Goal: Task Accomplishment & Management: Use online tool/utility

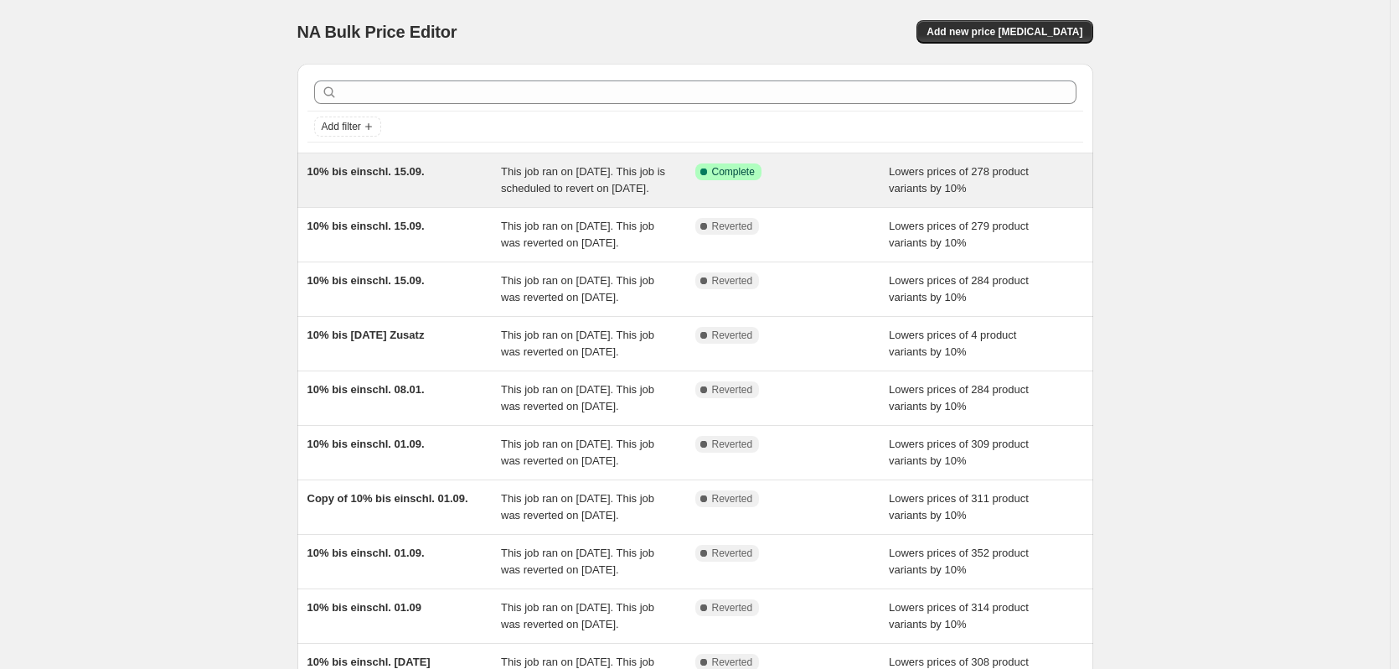
click at [439, 172] on div "10% bis einschl. 15.09." at bounding box center [405, 180] width 194 height 34
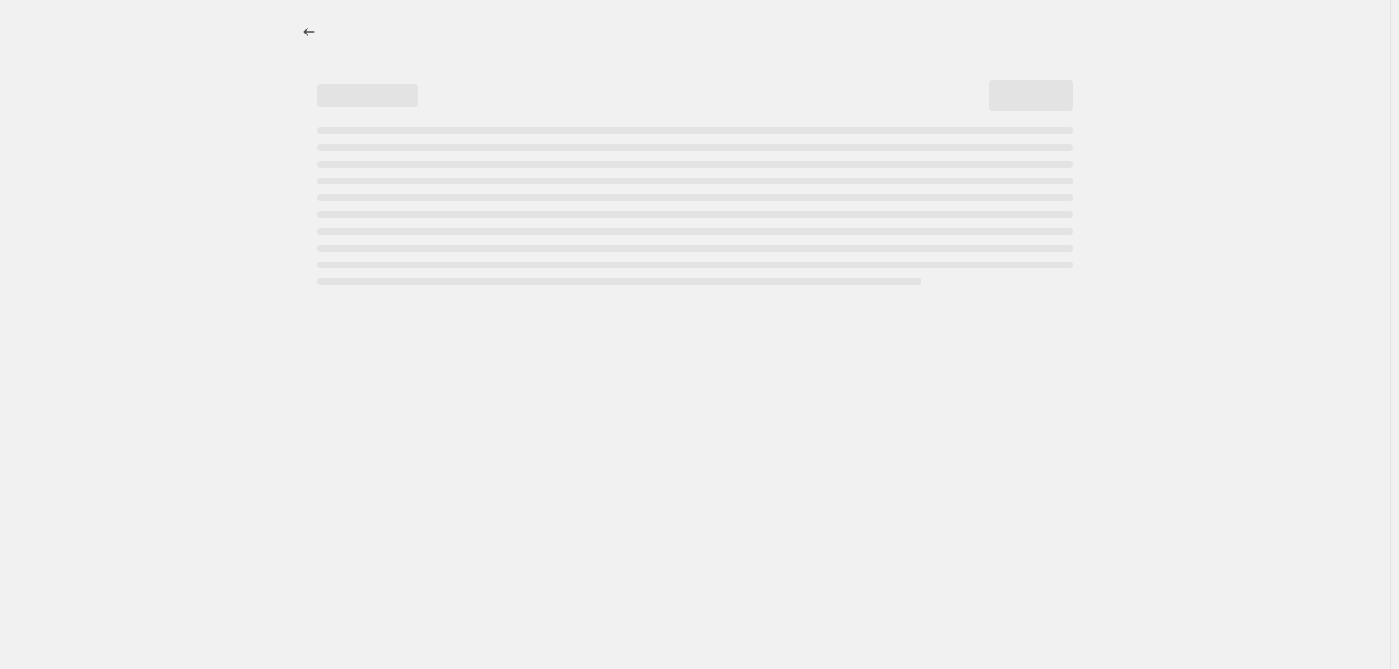
select select "percentage"
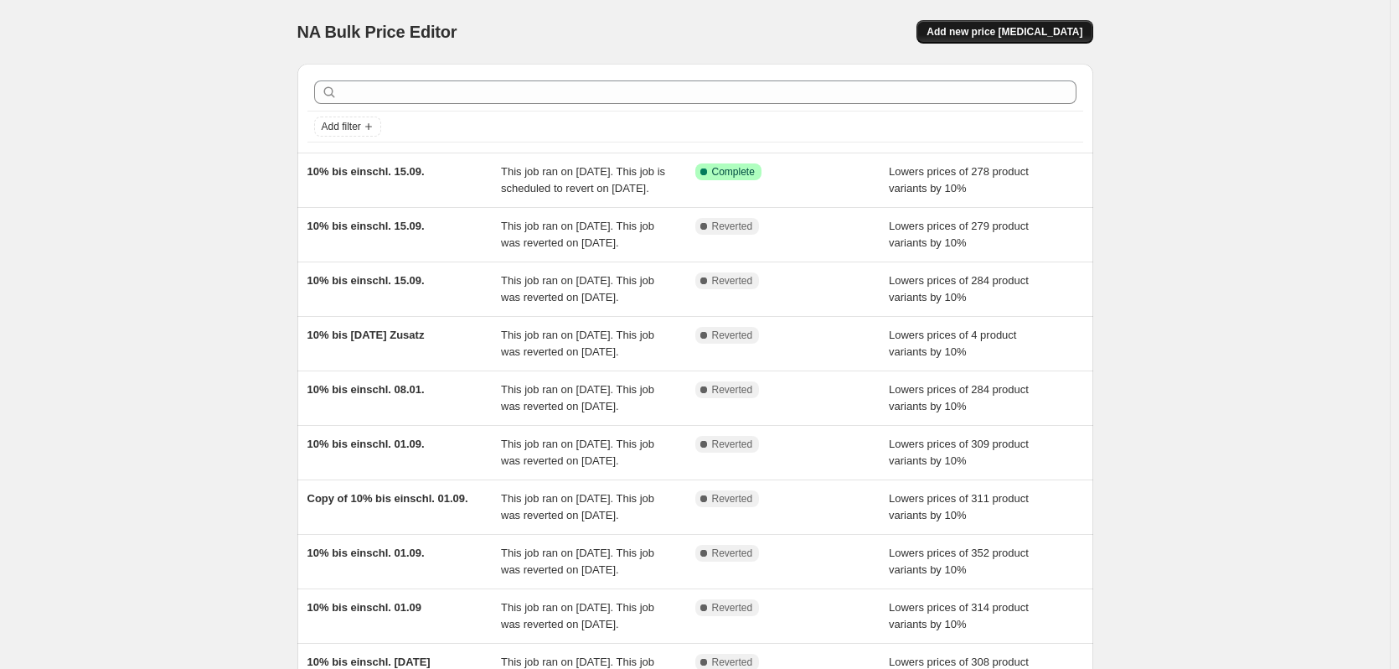
click at [988, 30] on span "Add new price [MEDICAL_DATA]" at bounding box center [1005, 31] width 156 height 13
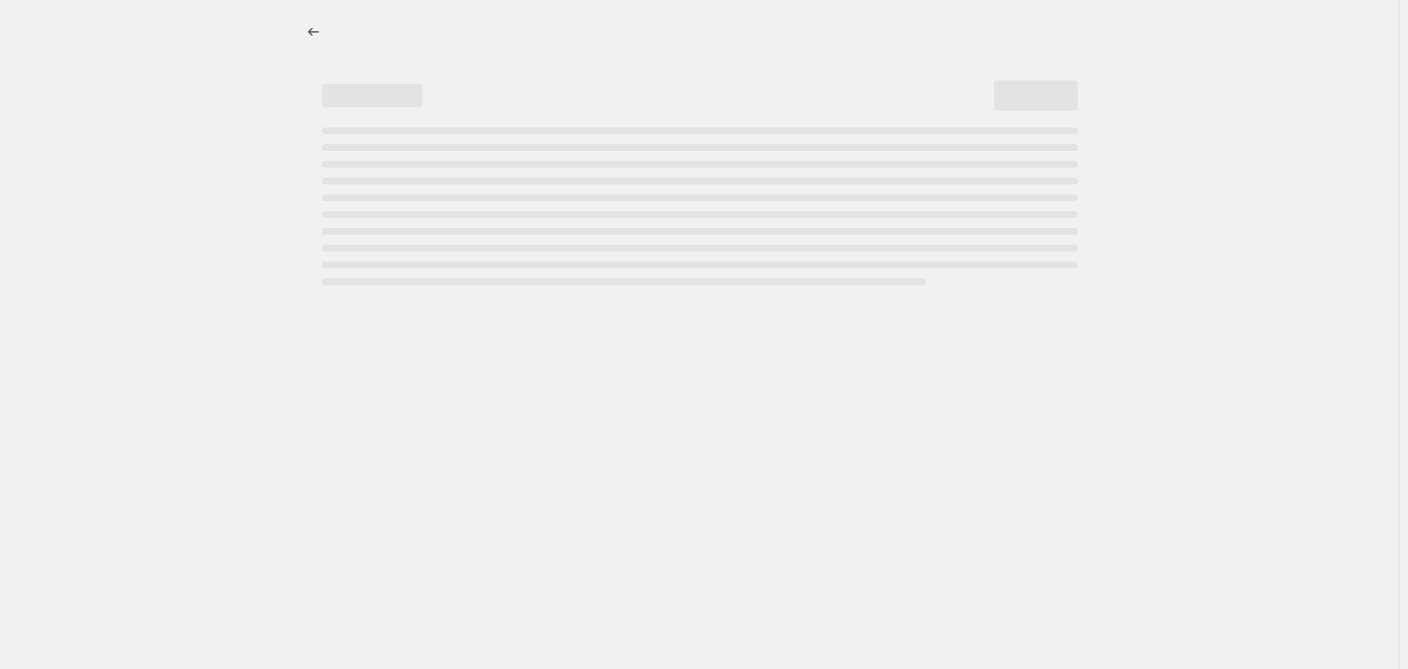
select select "percentage"
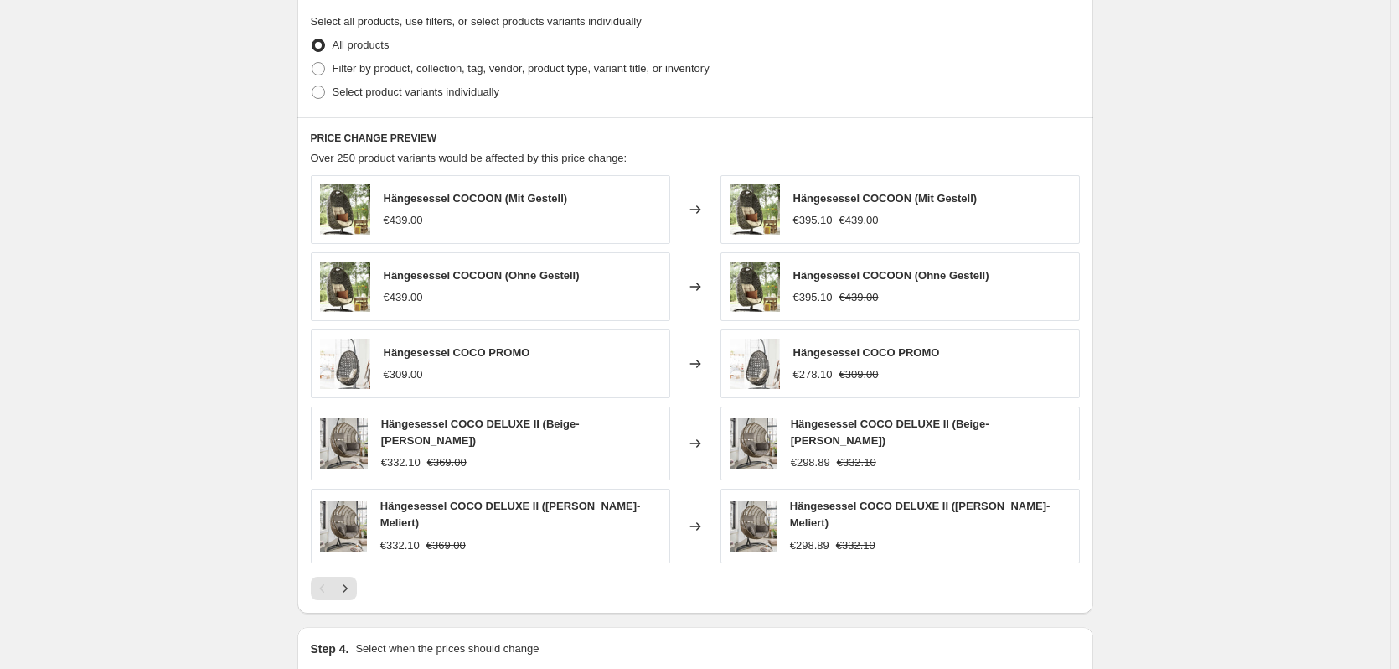
scroll to position [783, 0]
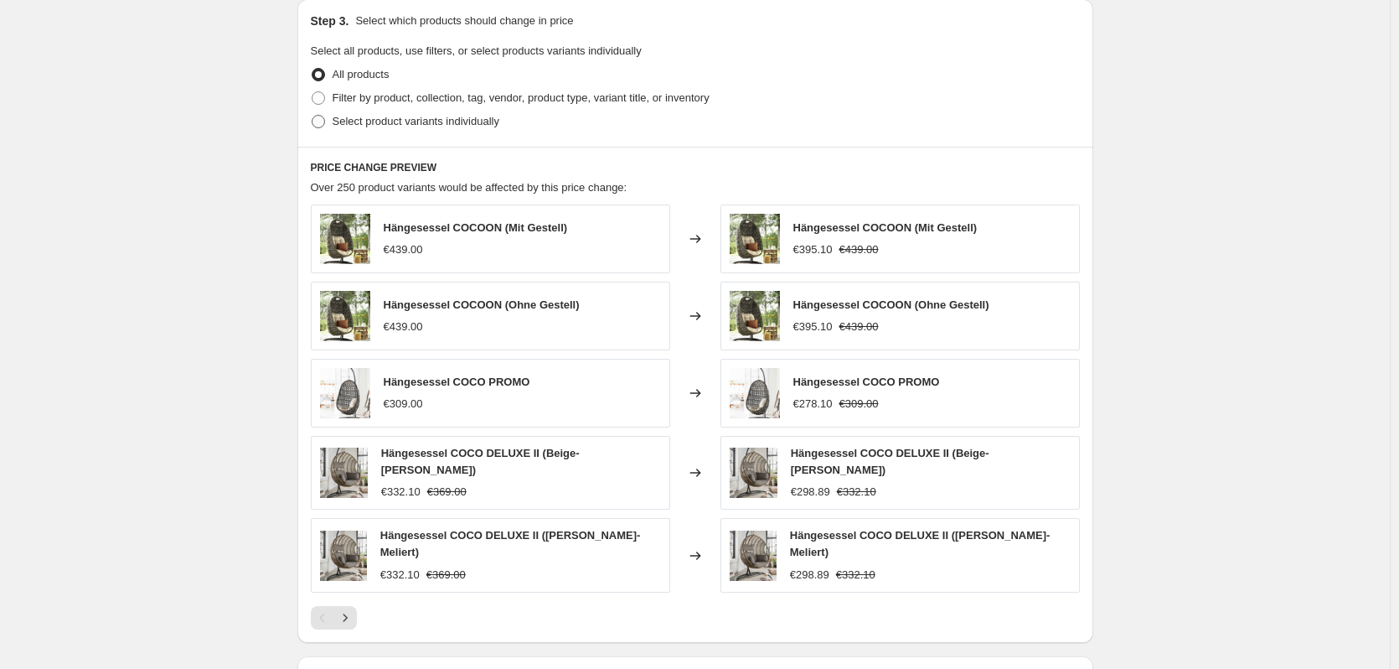
click at [358, 132] on label "Select product variants individually" at bounding box center [405, 121] width 189 height 23
click at [313, 116] on input "Select product variants individually" at bounding box center [312, 115] width 1 height 1
radio input "true"
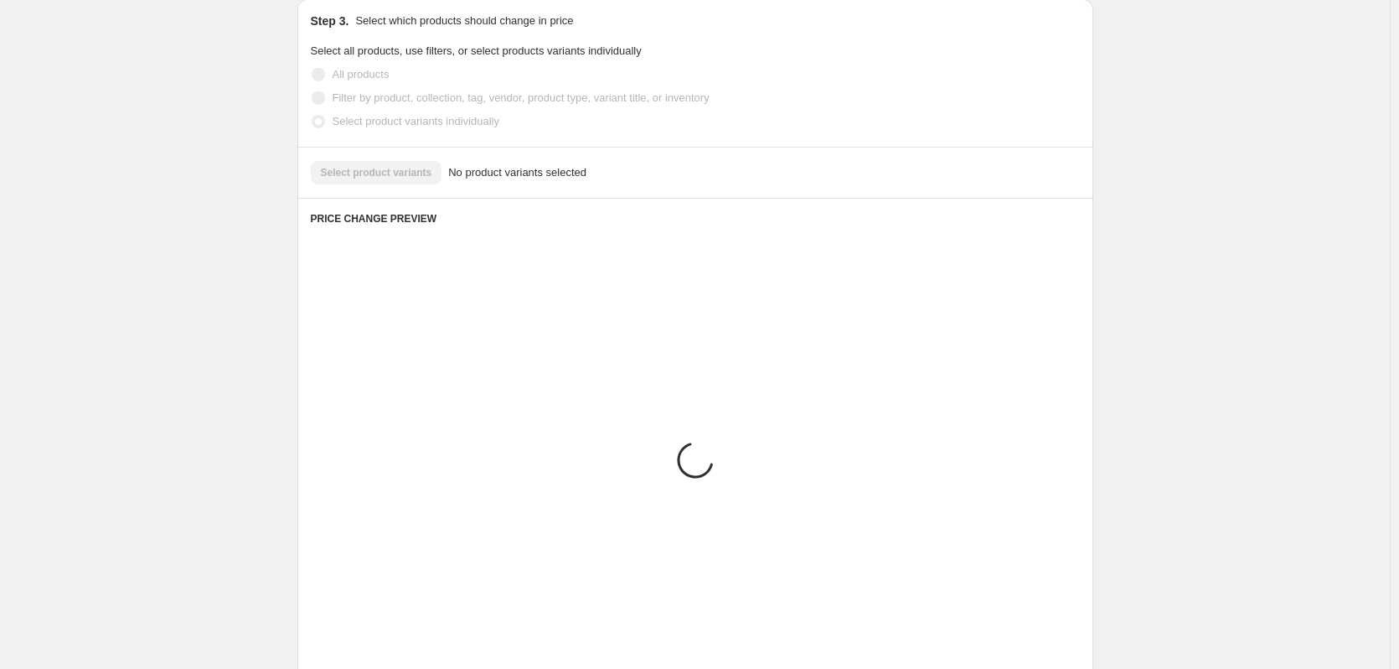
scroll to position [636, 0]
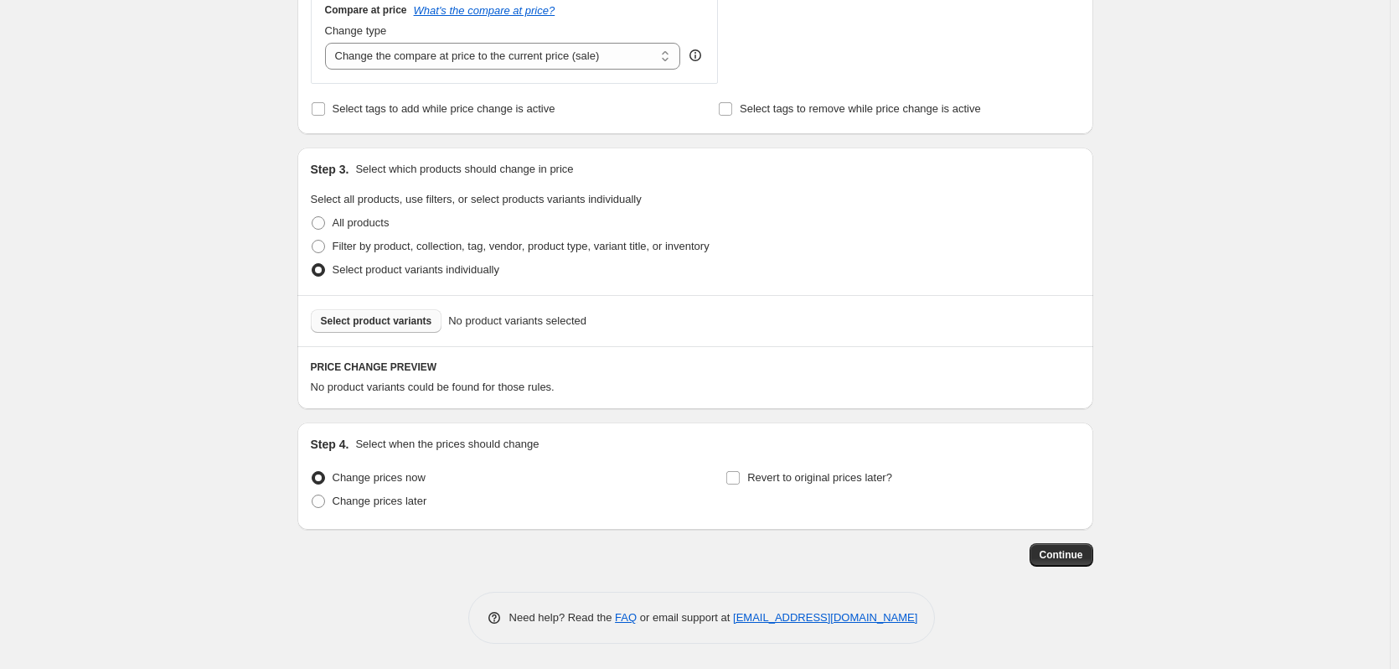
click at [413, 327] on span "Select product variants" at bounding box center [376, 320] width 111 height 13
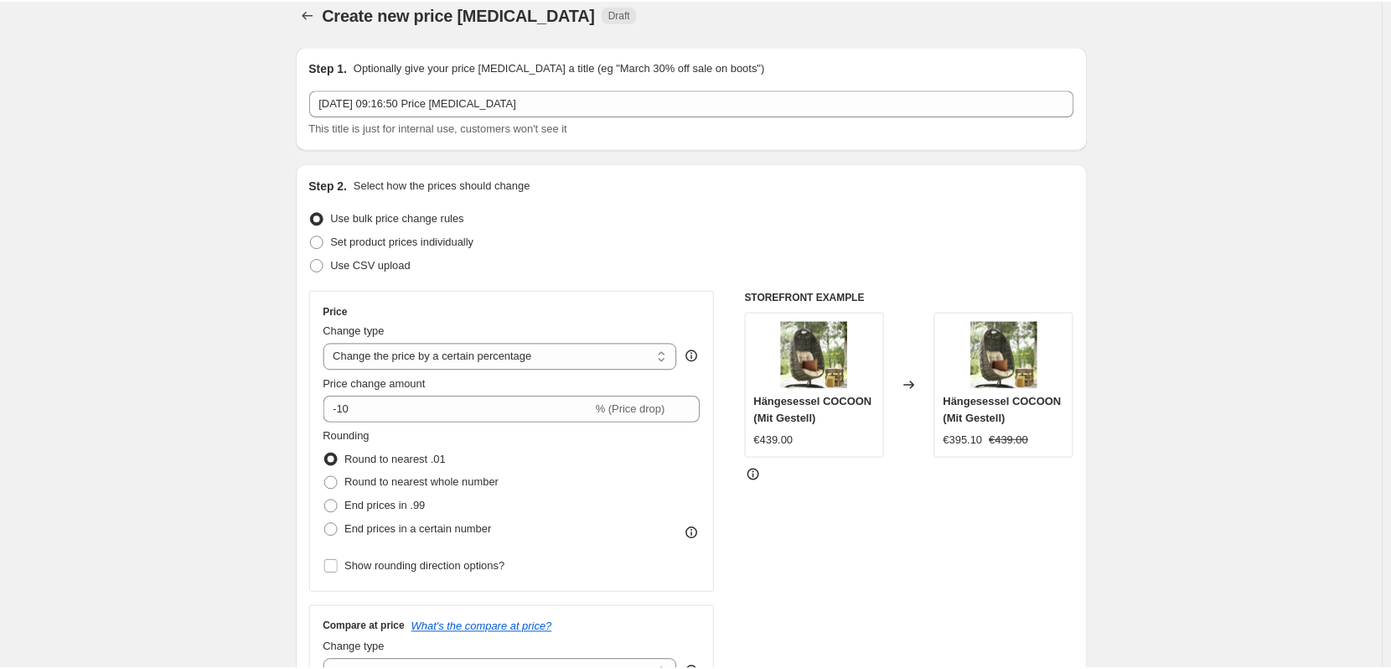
scroll to position [0, 0]
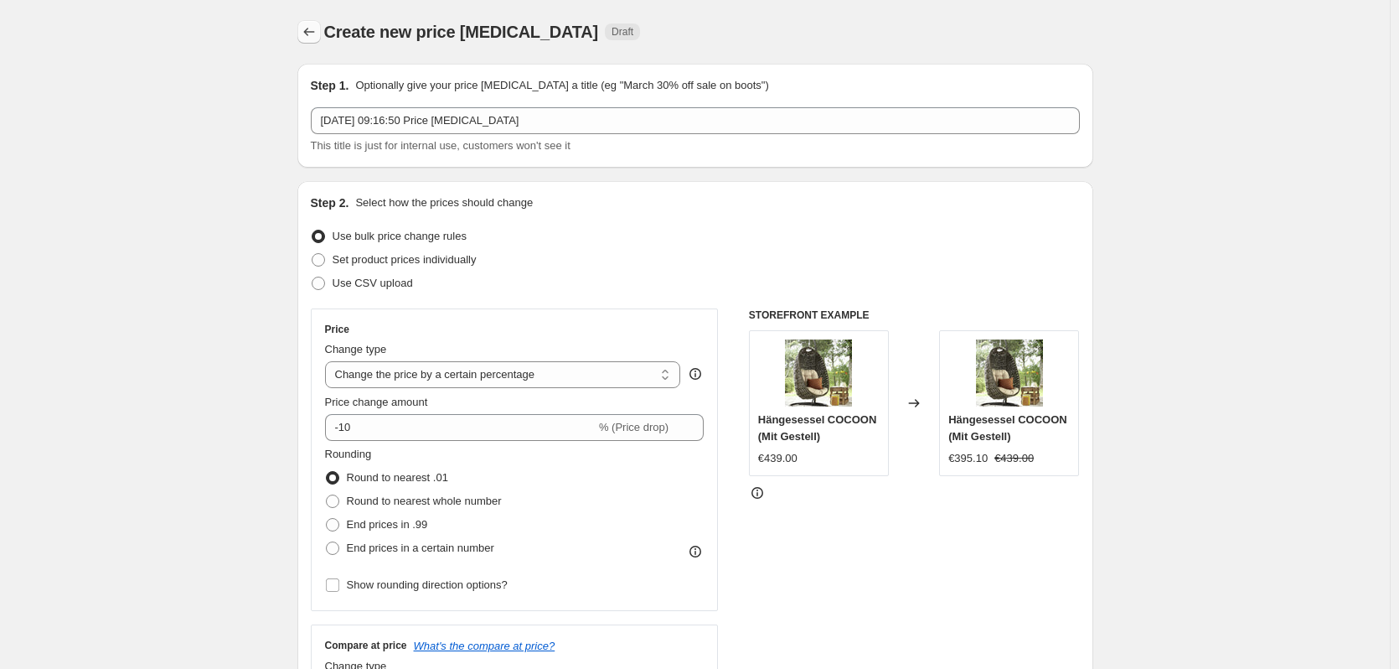
click at [316, 25] on icon "Price change jobs" at bounding box center [309, 31] width 17 height 17
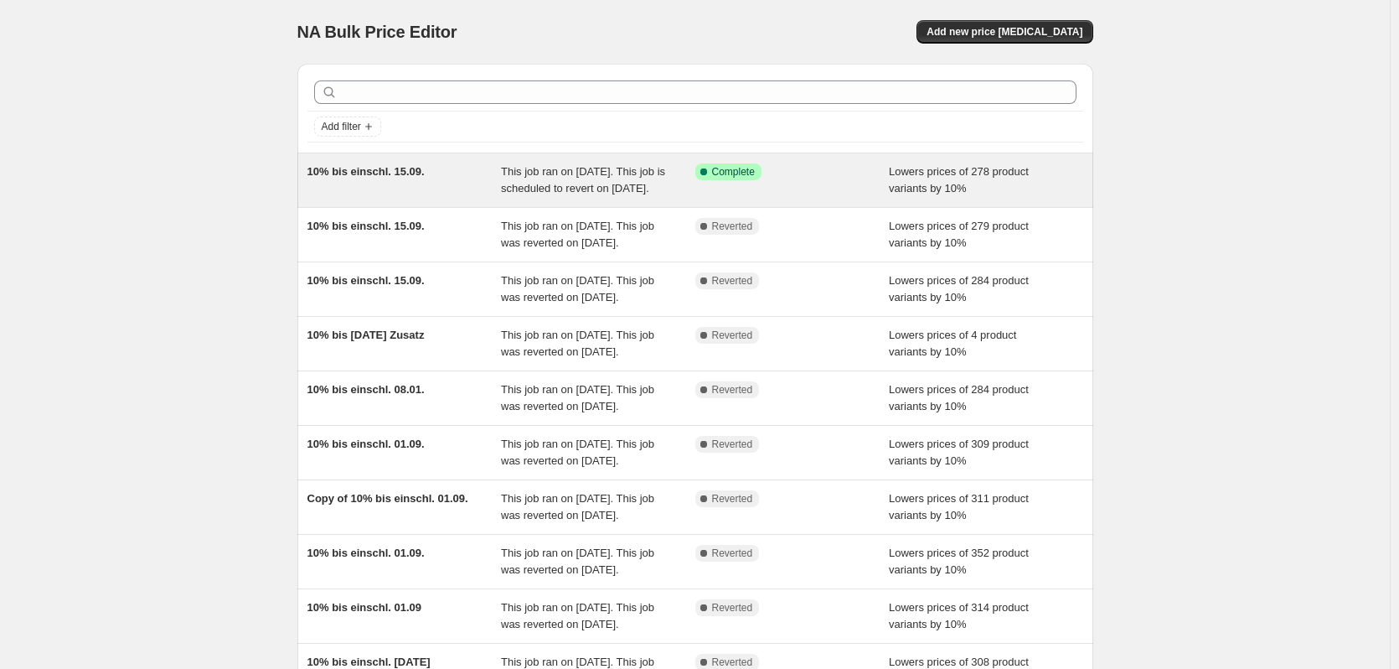
click at [609, 178] on span "This job ran on [DATE]. This job is scheduled to revert on [DATE]." at bounding box center [583, 179] width 164 height 29
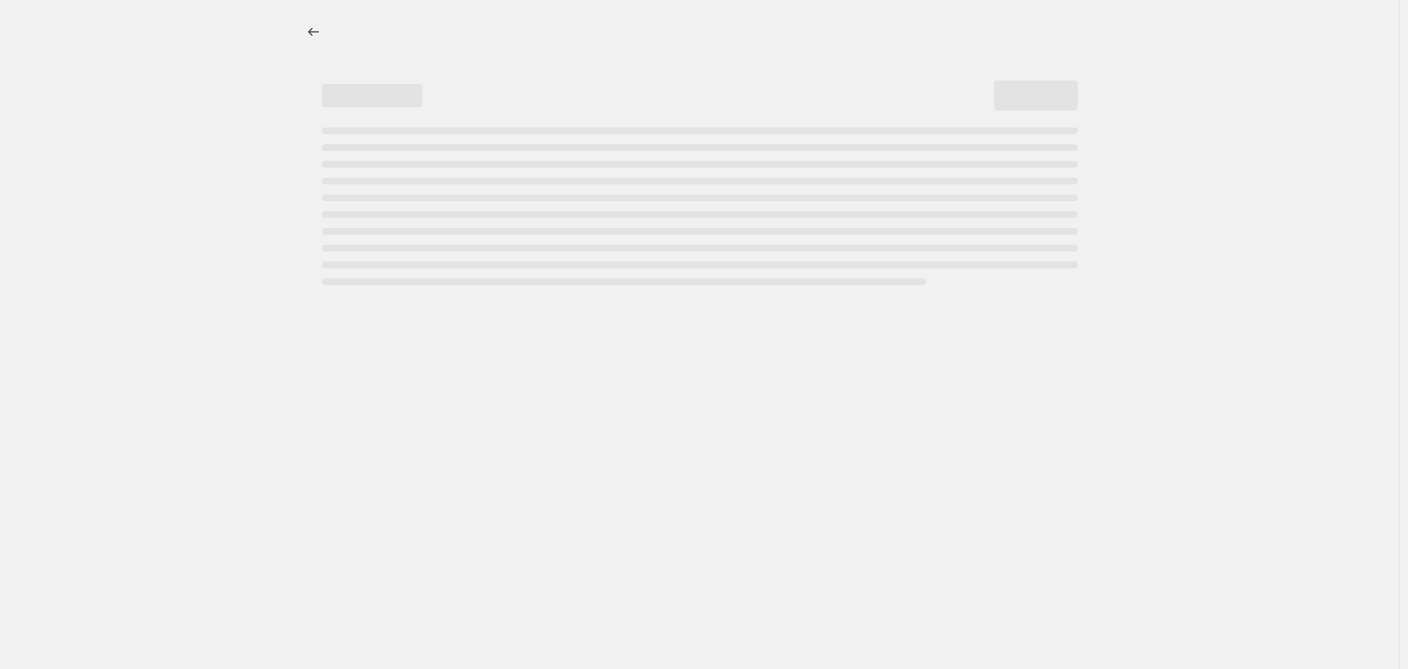
select select "percentage"
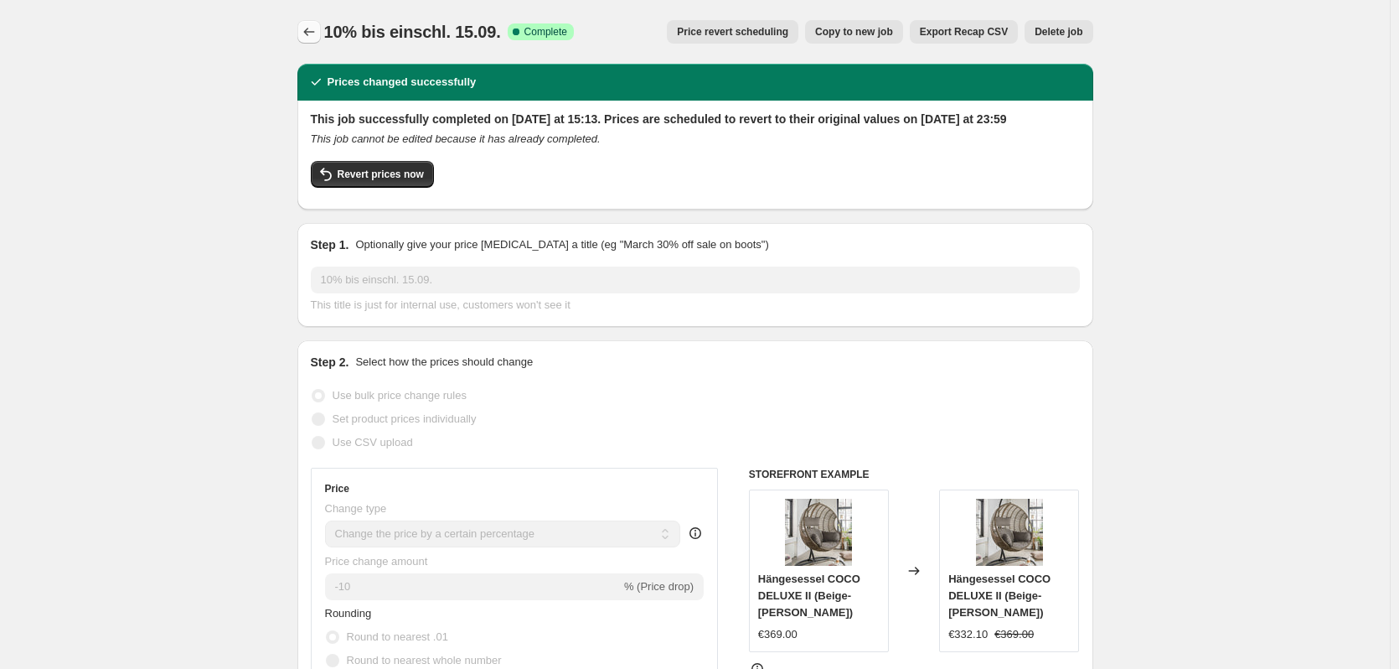
click at [313, 26] on icon "Price change jobs" at bounding box center [309, 31] width 17 height 17
